Goal: Use online tool/utility: Utilize a website feature to perform a specific function

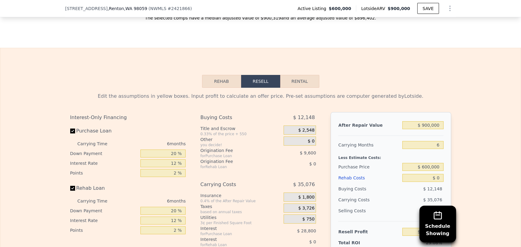
scroll to position [881, 0]
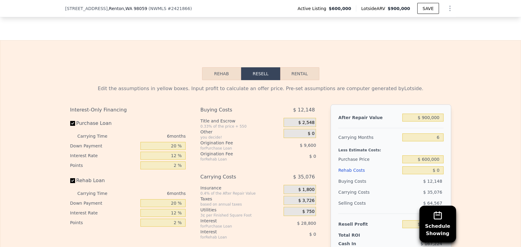
click at [450, 9] on icon "Show Options" at bounding box center [450, 8] width 1 height 5
click at [439, 25] on div "Edit Structure" at bounding box center [422, 24] width 68 height 12
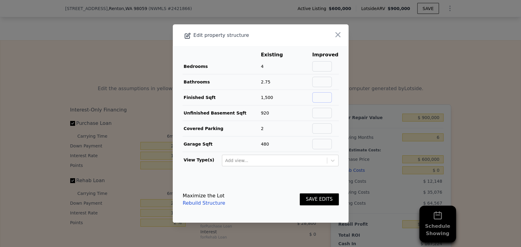
click at [323, 95] on input "text" at bounding box center [322, 97] width 20 height 10
type input "2420"
click at [311, 196] on button "SAVE EDITS" at bounding box center [319, 200] width 39 height 12
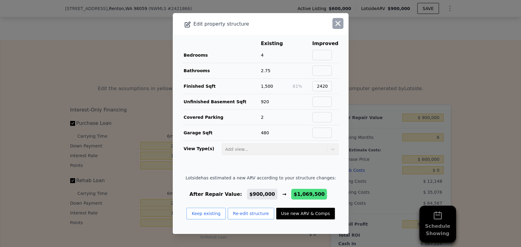
click at [332, 29] on button "button" at bounding box center [337, 23] width 11 height 11
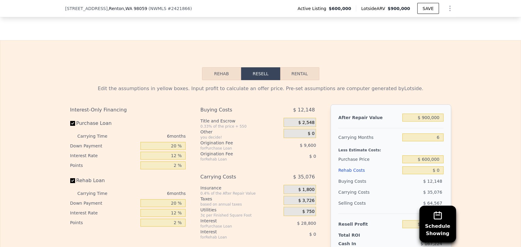
click at [448, 7] on icon "Show Options" at bounding box center [449, 8] width 7 height 7
click at [415, 21] on div "Edit Structure" at bounding box center [422, 24] width 68 height 12
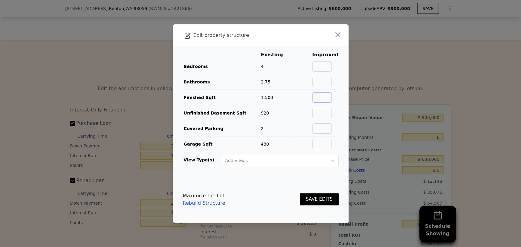
click at [330, 100] on input "text" at bounding box center [322, 97] width 20 height 10
type input "4"
type input "2420"
click at [313, 196] on button "SAVE EDITS" at bounding box center [319, 200] width 39 height 12
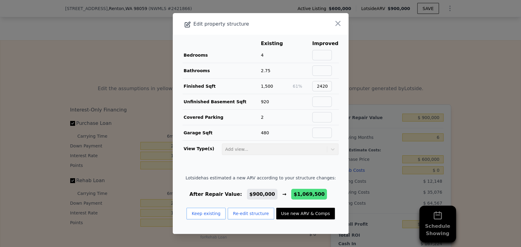
click at [279, 216] on button "Use new ARV & Comps" at bounding box center [305, 214] width 59 height 12
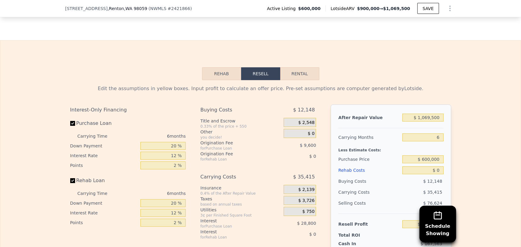
type input "1.75"
type input "3.5"
type input "1730"
type input "3290"
type input "11050"
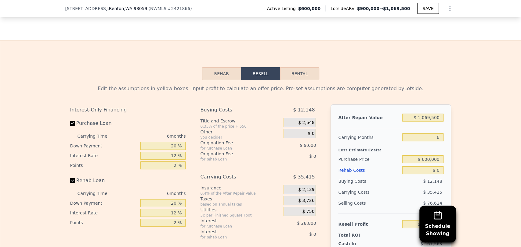
type input "32681"
type input "$ 1,069,500"
type input "$ 345,313"
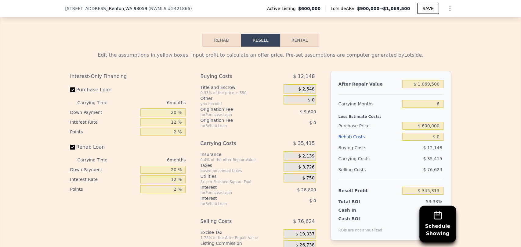
scroll to position [915, 0]
click at [430, 140] on input "$ 0" at bounding box center [422, 136] width 41 height 8
click at [436, 140] on input "$ 0" at bounding box center [422, 136] width 41 height 8
type input "$ 03"
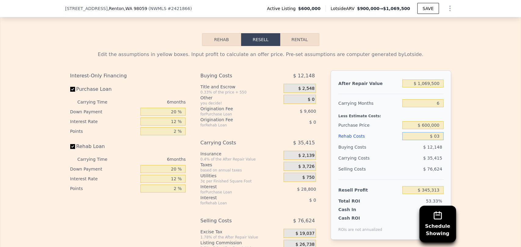
type input "$ 345,310"
type input "$ 03,000"
type input "$ 342,121"
type input "$ 030,000"
type input "$ 313,393"
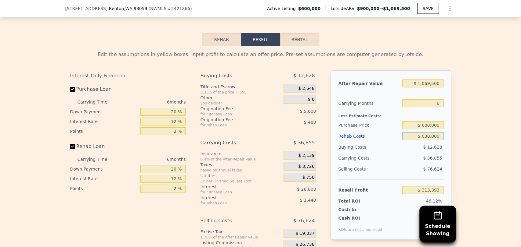
type input "$ 0300,000"
type input "$ 26,113"
click at [370, 153] on div "Buying Costs" at bounding box center [369, 147] width 62 height 11
type input "$ 300,000"
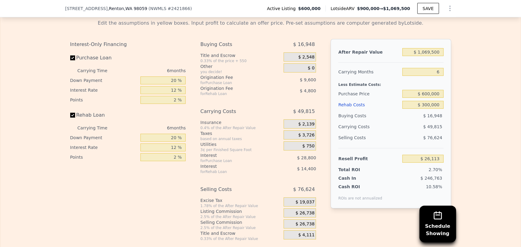
scroll to position [949, 0]
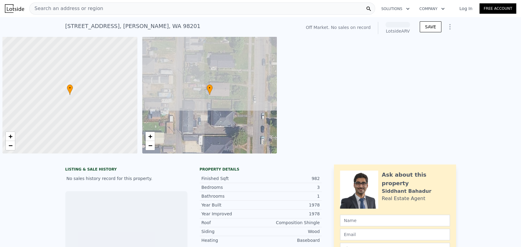
scroll to position [0, 2]
